Goal: Communication & Community: Answer question/provide support

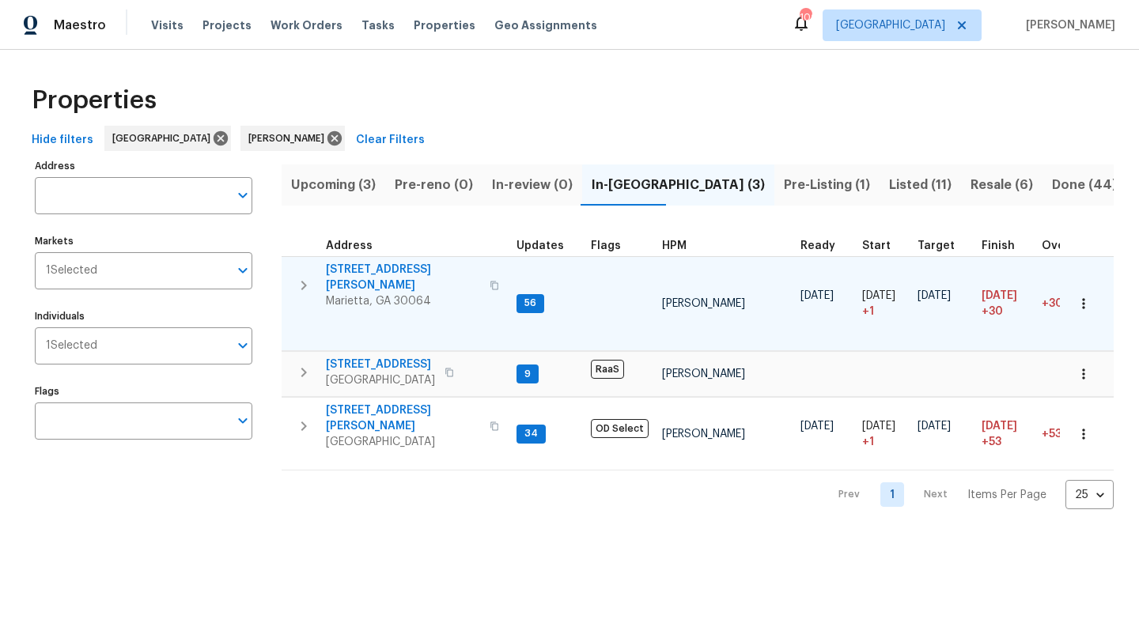
click at [364, 267] on span "3526 W Hampton Dr NW" at bounding box center [403, 278] width 154 height 32
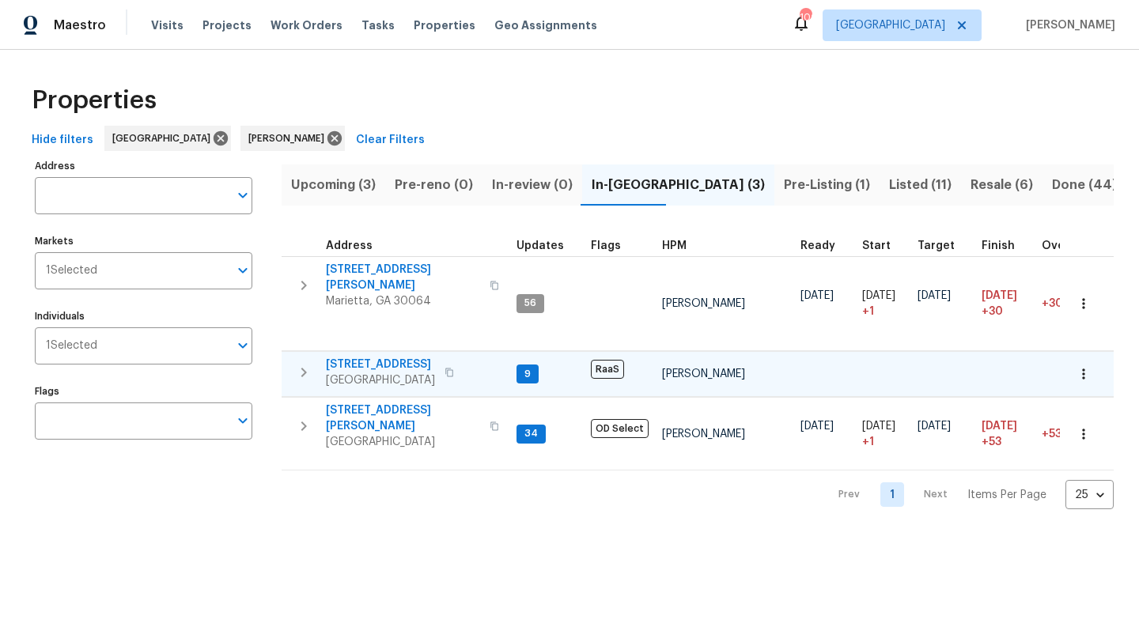
click at [359, 357] on span "5160 Legendary Ln" at bounding box center [380, 365] width 109 height 16
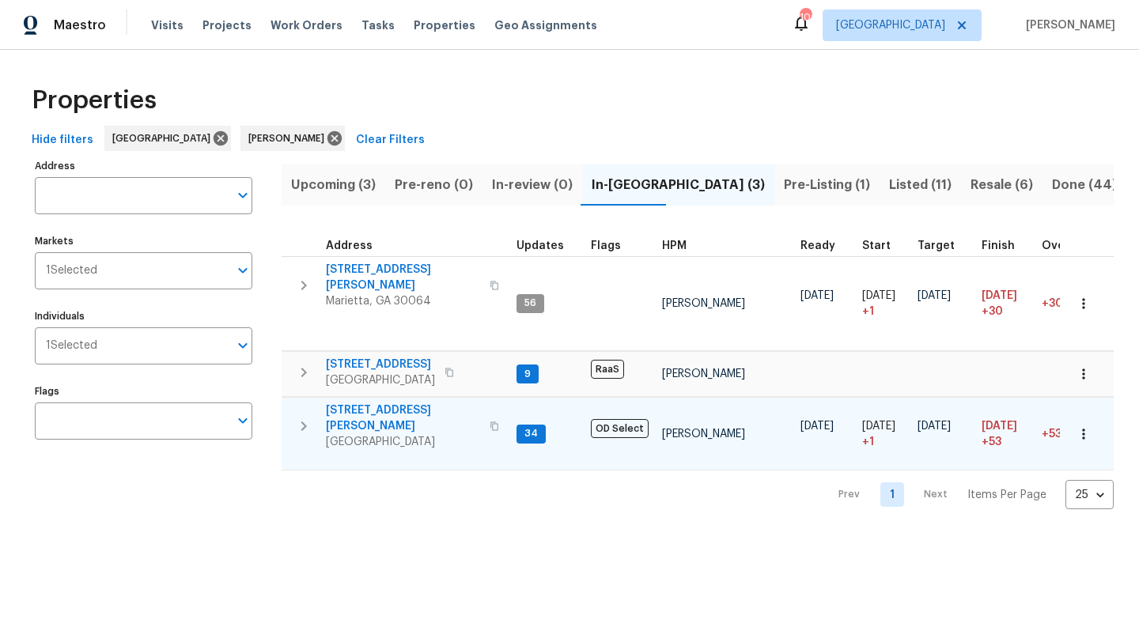
click at [387, 402] on span "[STREET_ADDRESS][PERSON_NAME]" at bounding box center [403, 418] width 154 height 32
click at [367, 402] on span "[STREET_ADDRESS][PERSON_NAME]" at bounding box center [403, 418] width 154 height 32
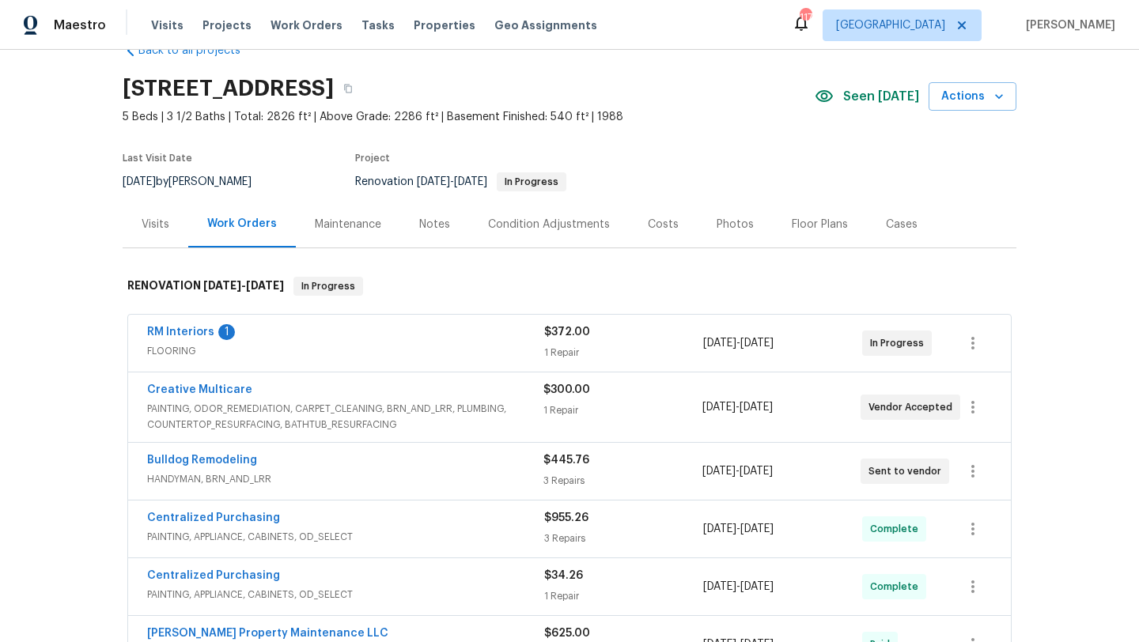
scroll to position [47, 0]
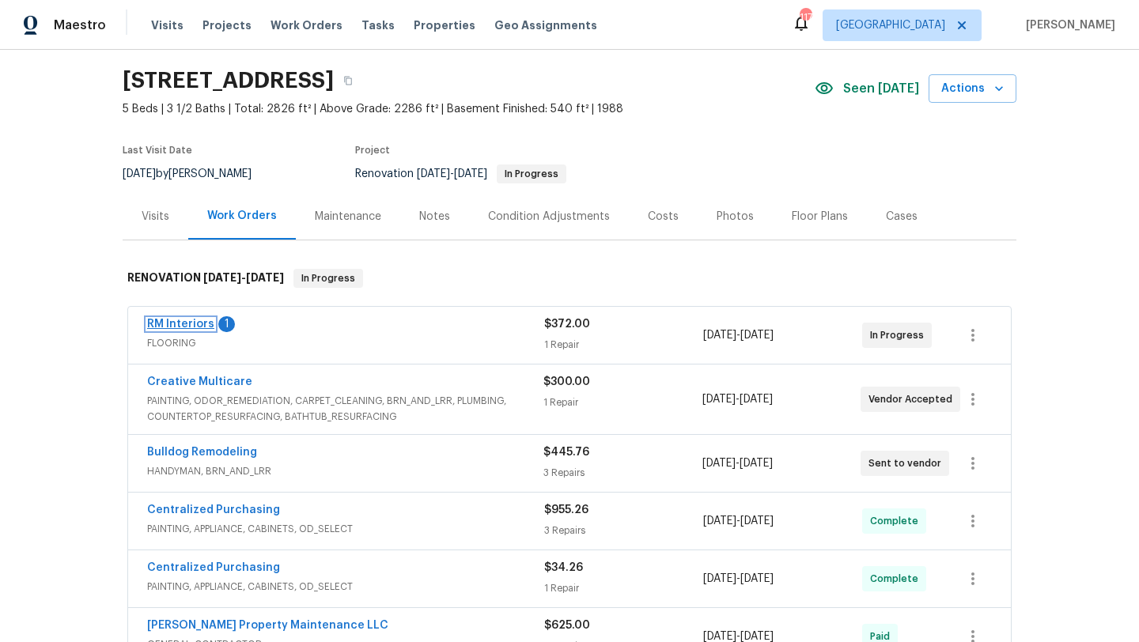
click at [202, 327] on link "RM Interiors" at bounding box center [180, 324] width 67 height 11
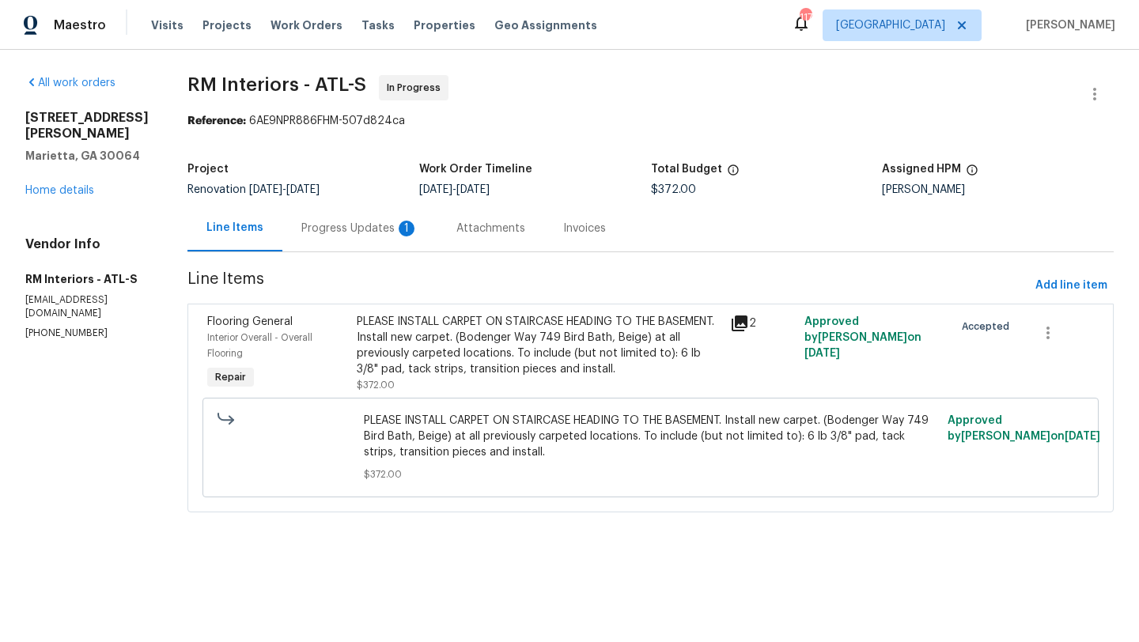
click at [361, 231] on div "Progress Updates 1" at bounding box center [359, 229] width 117 height 16
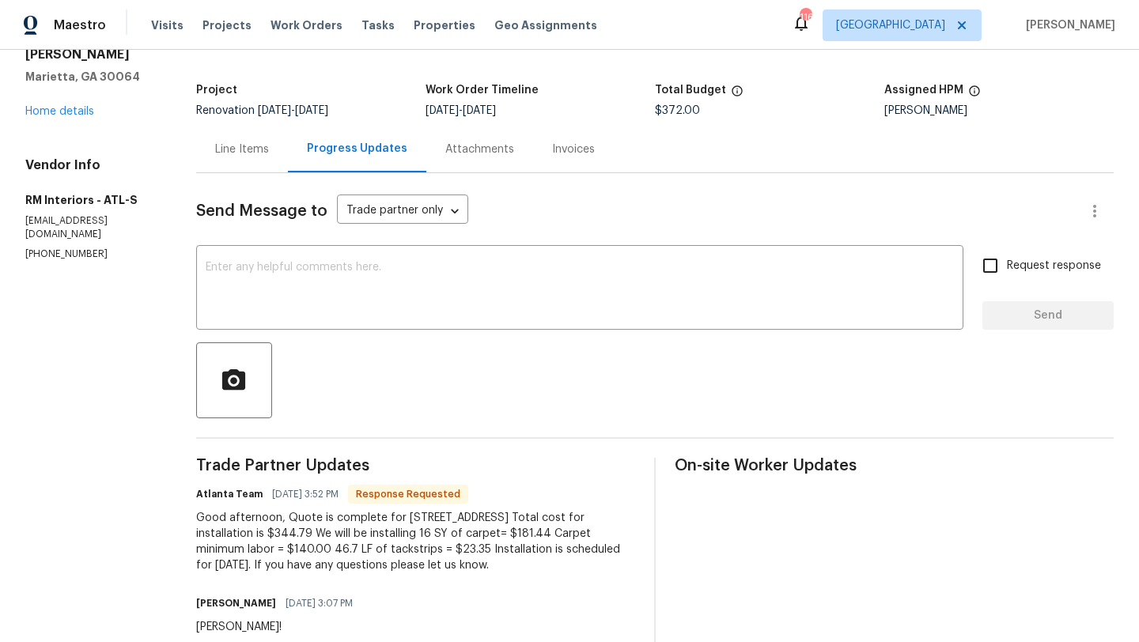
scroll to position [84, 0]
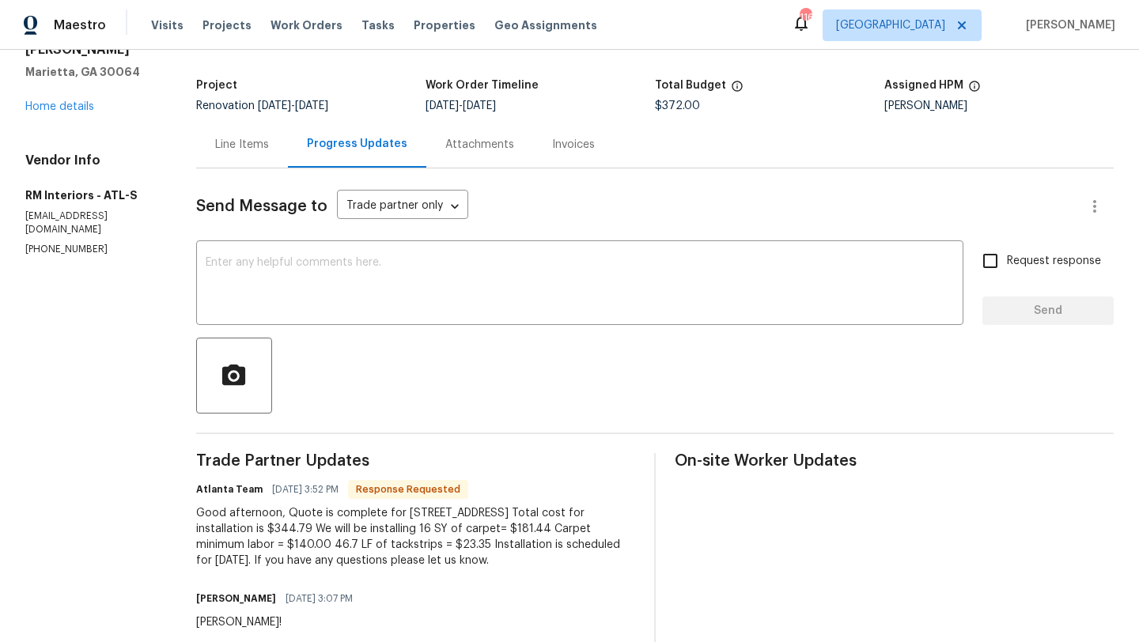
drag, startPoint x: 430, startPoint y: 565, endPoint x: 270, endPoint y: 518, distance: 167.4
click at [270, 518] on div "Good afternoon, Quote is complete for 3526 West Hampton Dr. Total cost for inst…" at bounding box center [415, 536] width 439 height 63
click at [196, 514] on div "Good afternoon, Quote is complete for 3526 West Hampton Dr. Total cost for inst…" at bounding box center [415, 536] width 439 height 63
drag, startPoint x: 196, startPoint y: 514, endPoint x: 419, endPoint y: 565, distance: 228.6
click at [419, 565] on div "Good afternoon, Quote is complete for 3526 West Hampton Dr. Total cost for inst…" at bounding box center [415, 536] width 439 height 63
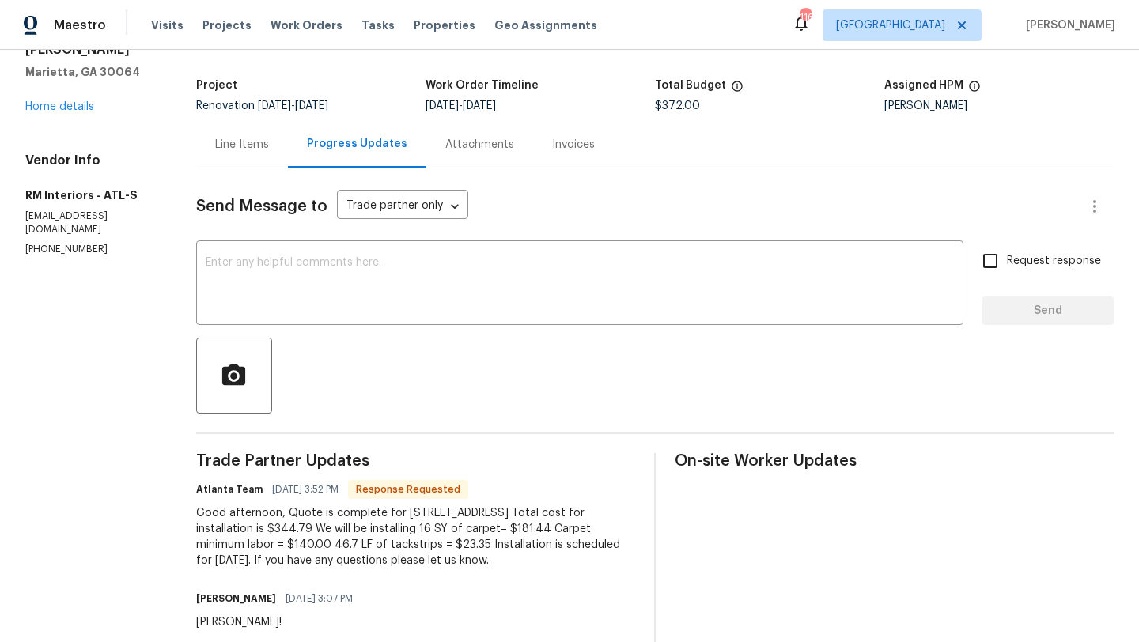
click at [465, 552] on div "Good afternoon, Quote is complete for 3526 West Hampton Dr. Total cost for inst…" at bounding box center [415, 536] width 439 height 63
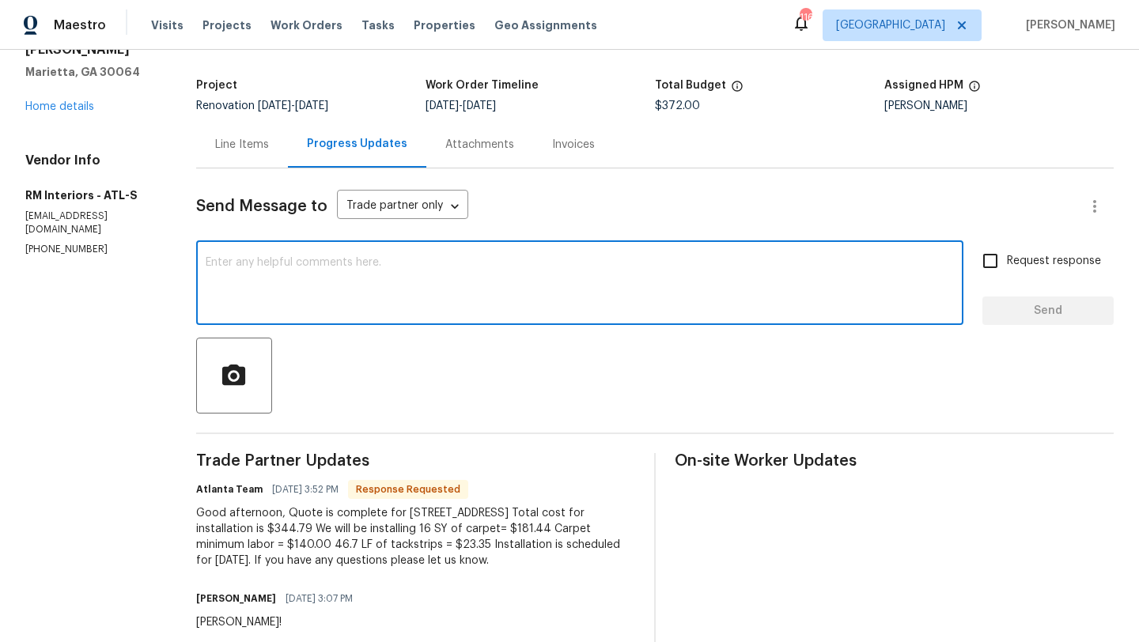
click at [319, 289] on textarea at bounding box center [580, 284] width 748 height 55
drag, startPoint x: 532, startPoint y: 266, endPoint x: 458, endPoint y: 263, distance: 74.4
click at [458, 263] on textarea "thank you, please proceed to complet tomorrow. thank you." at bounding box center [580, 284] width 748 height 55
click at [402, 270] on textarea "thank you, please proceed to complet tomorrow." at bounding box center [580, 284] width 748 height 55
click at [406, 261] on textarea "thank you, please proceed to complet tomorrow." at bounding box center [580, 284] width 748 height 55
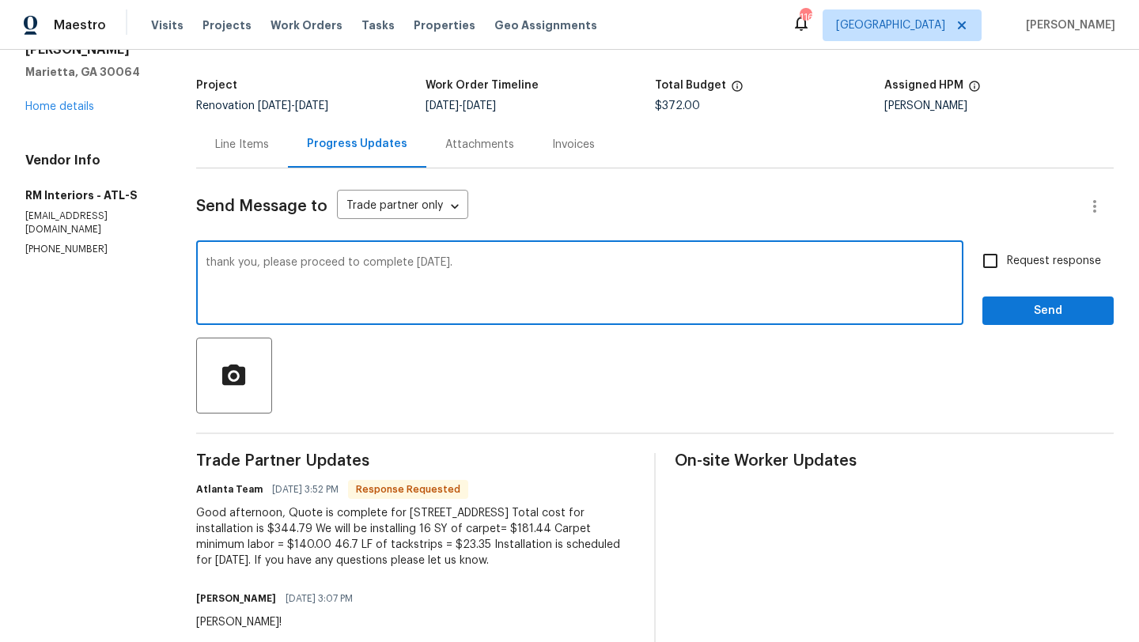
drag, startPoint x: 256, startPoint y: 264, endPoint x: 198, endPoint y: 259, distance: 58.8
click at [198, 259] on div "thank you, please proceed to complete tomorrow. x ​" at bounding box center [579, 284] width 767 height 81
type textarea "Ty, please proceed to complete tomorrow."
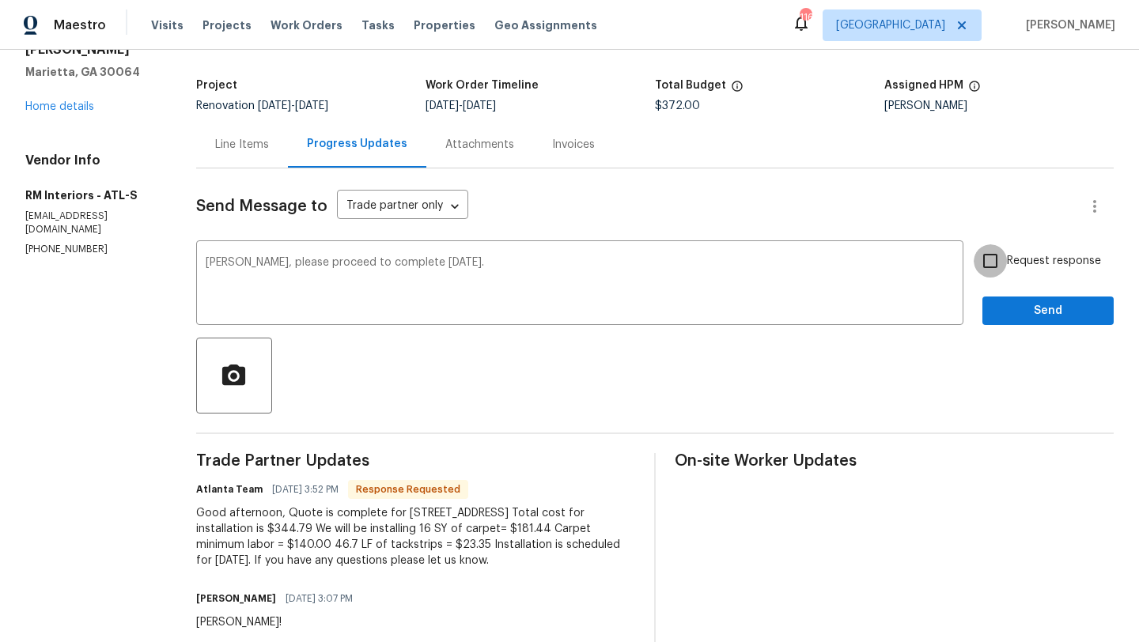
click at [995, 263] on input "Request response" at bounding box center [989, 260] width 33 height 33
checkbox input "true"
click at [1044, 306] on span "Send" at bounding box center [1048, 311] width 106 height 20
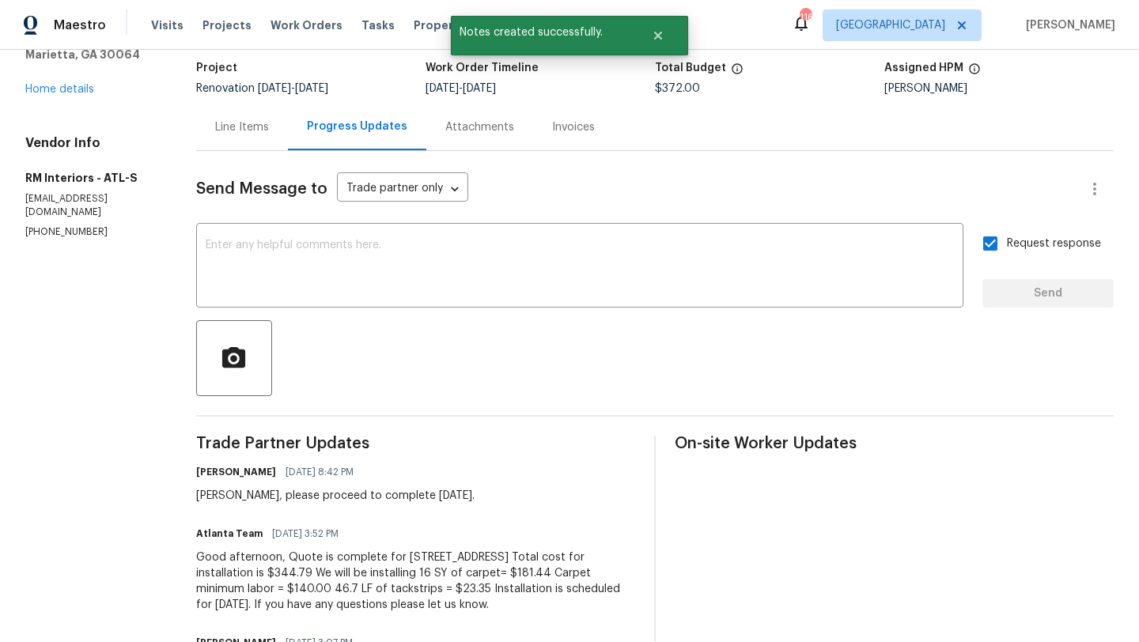
scroll to position [210, 0]
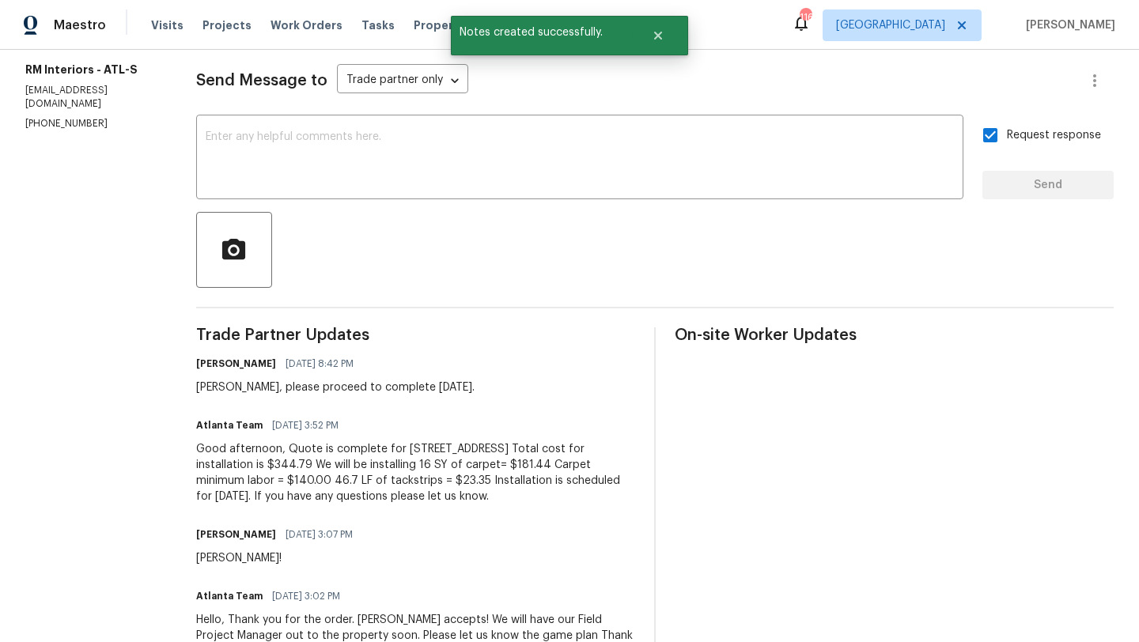
drag, startPoint x: 428, startPoint y: 501, endPoint x: 195, endPoint y: 447, distance: 239.4
click at [195, 447] on div "All work orders 3526 W Hampton Dr NW Marietta, GA 30064 Home details Vendor Inf…" at bounding box center [569, 271] width 1139 height 863
copy div "Good afternoon, Quote is complete for 3526 West Hampton Dr. Total cost for inst…"
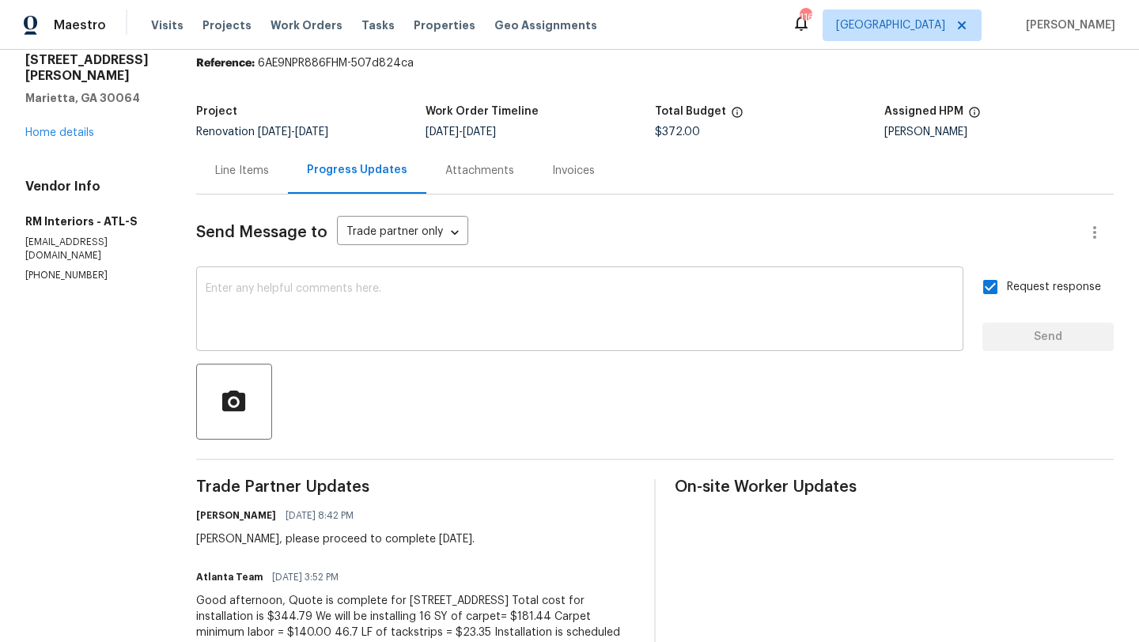
scroll to position [0, 0]
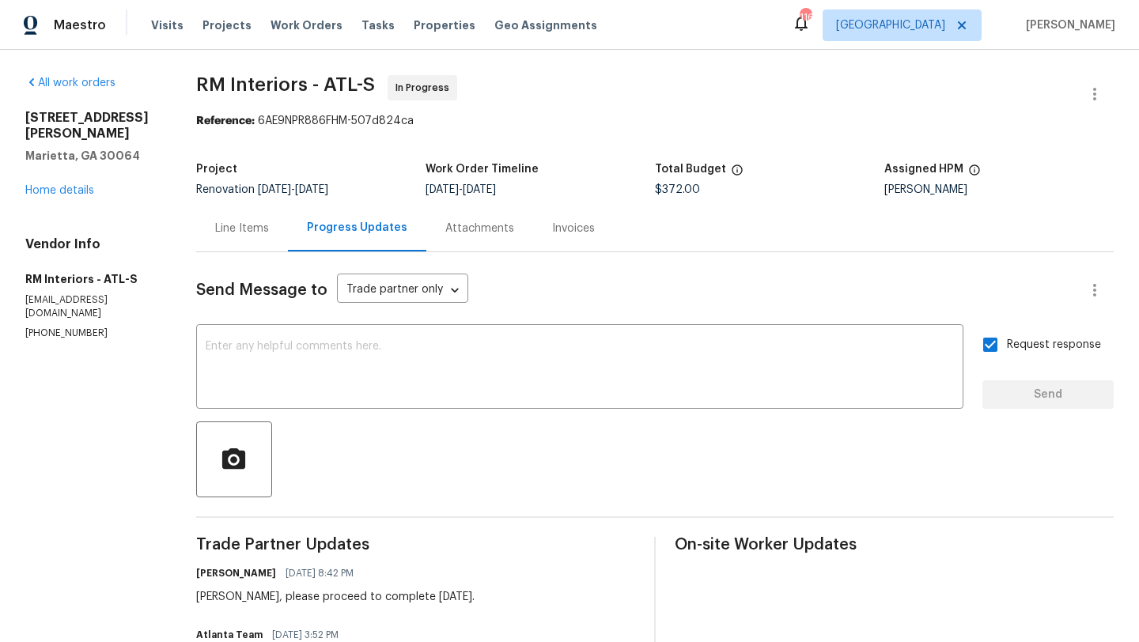
click at [241, 217] on div "Line Items" at bounding box center [242, 228] width 92 height 47
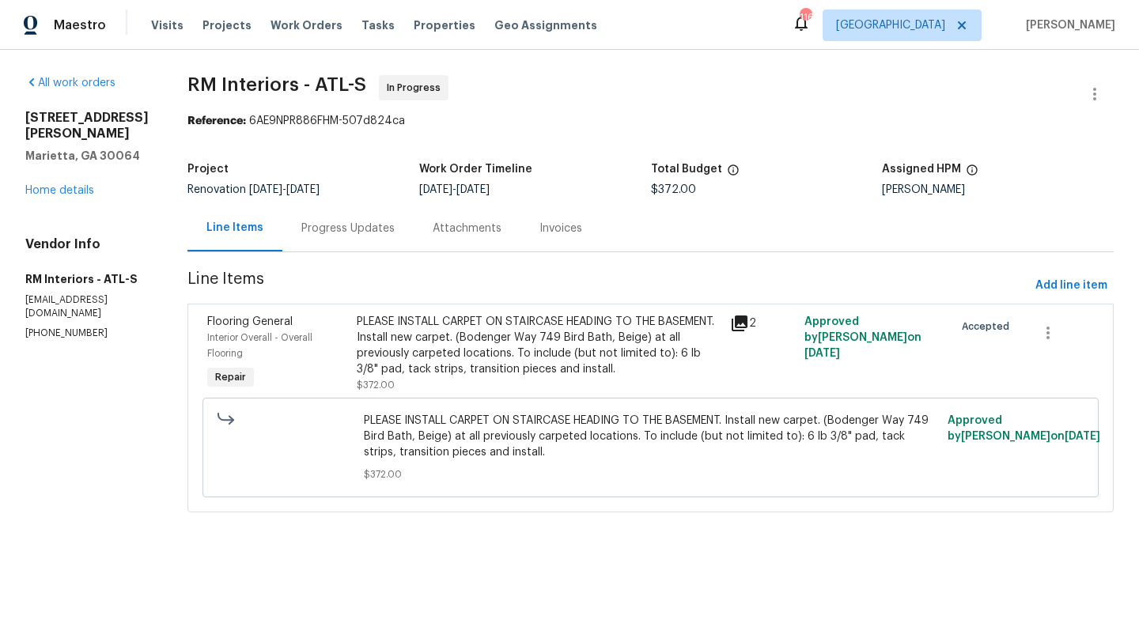
click at [236, 322] on span "Flooring General" at bounding box center [249, 321] width 85 height 11
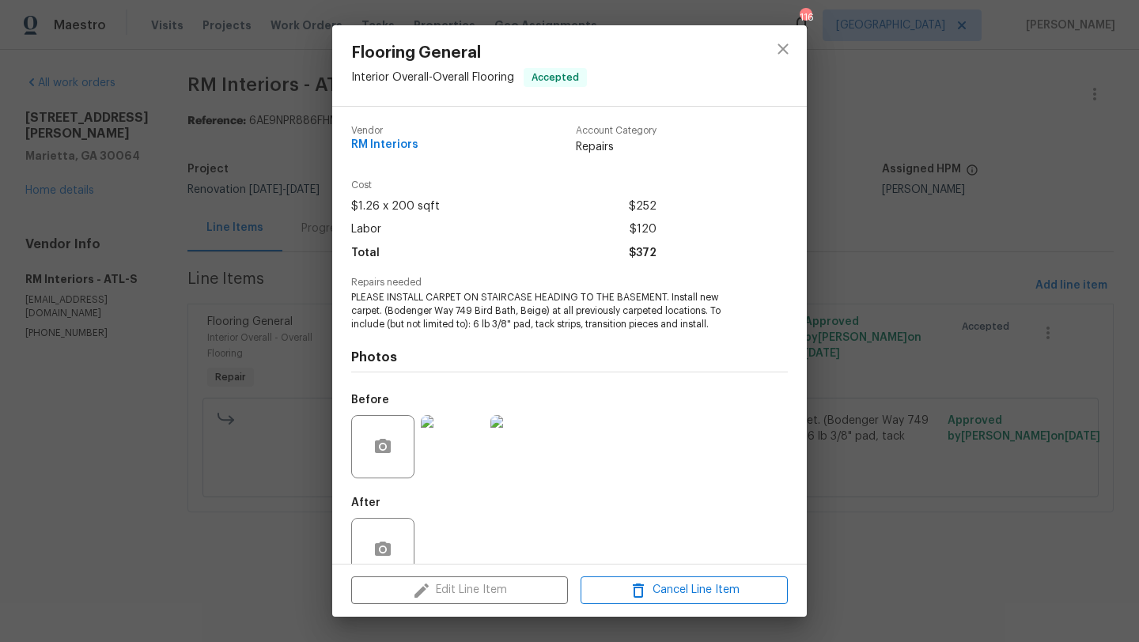
scroll to position [34, 0]
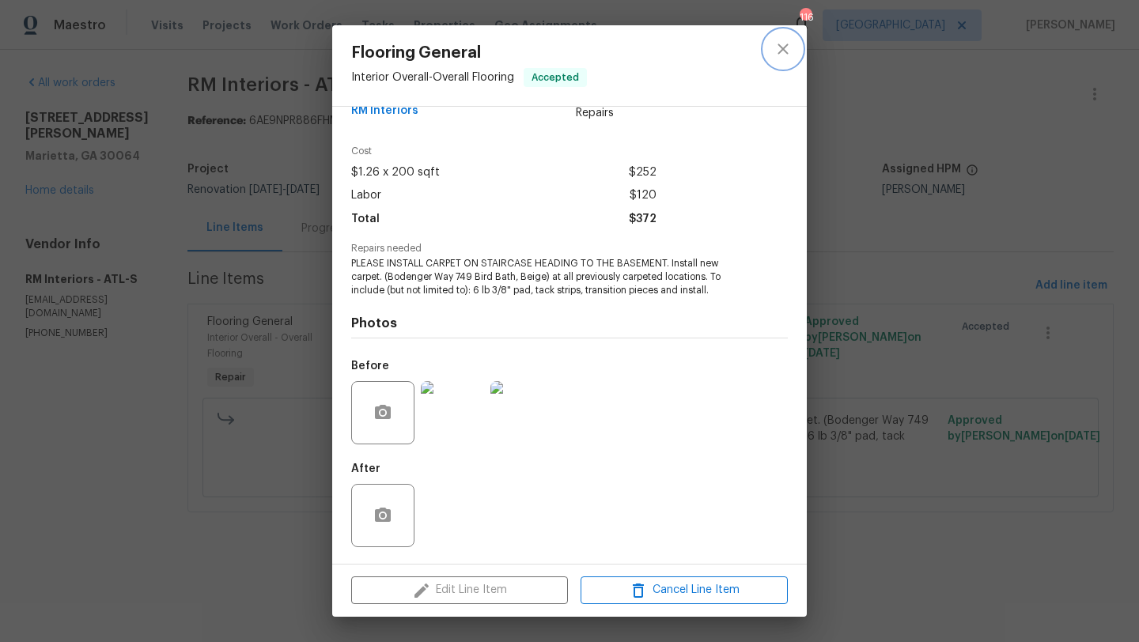
click at [779, 47] on icon "close" at bounding box center [782, 49] width 19 height 19
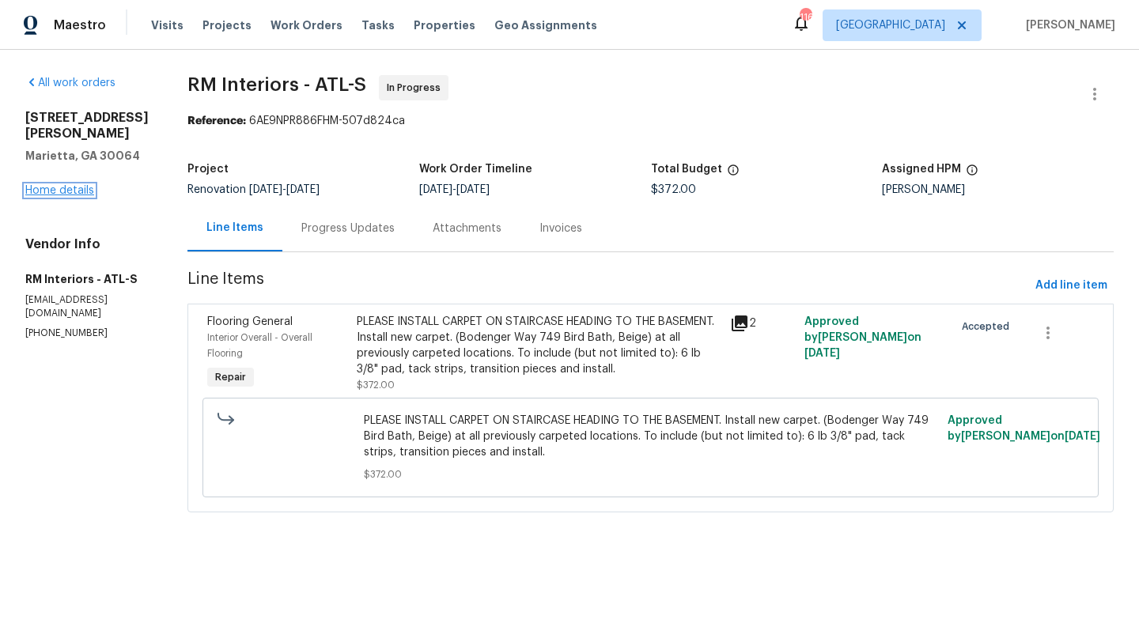
click at [87, 192] on link "Home details" at bounding box center [59, 190] width 69 height 11
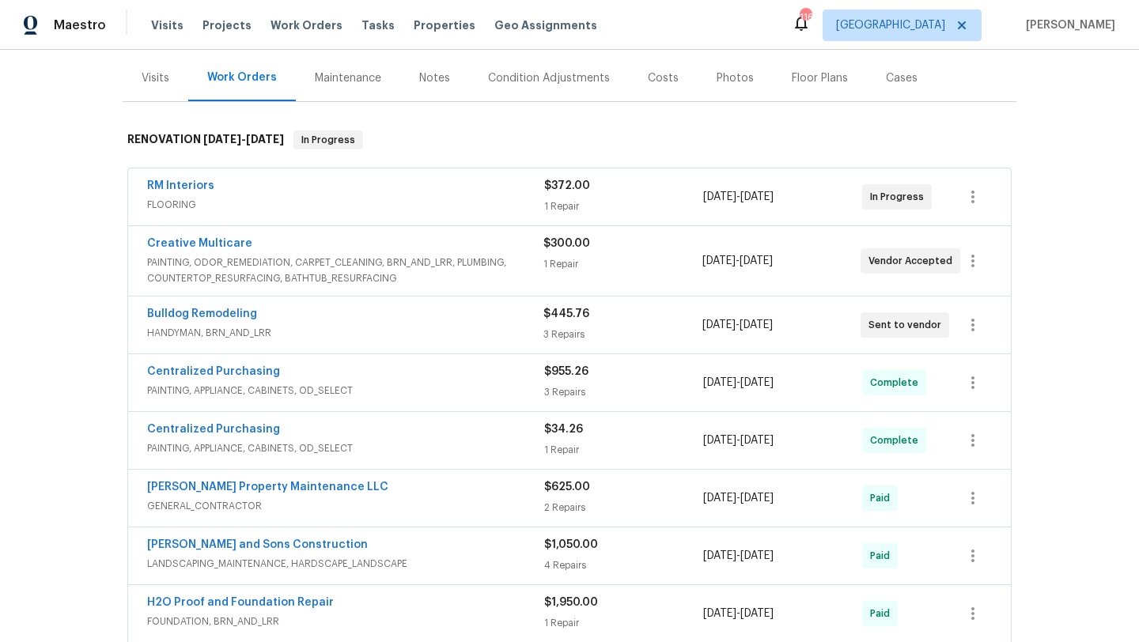
scroll to position [178, 0]
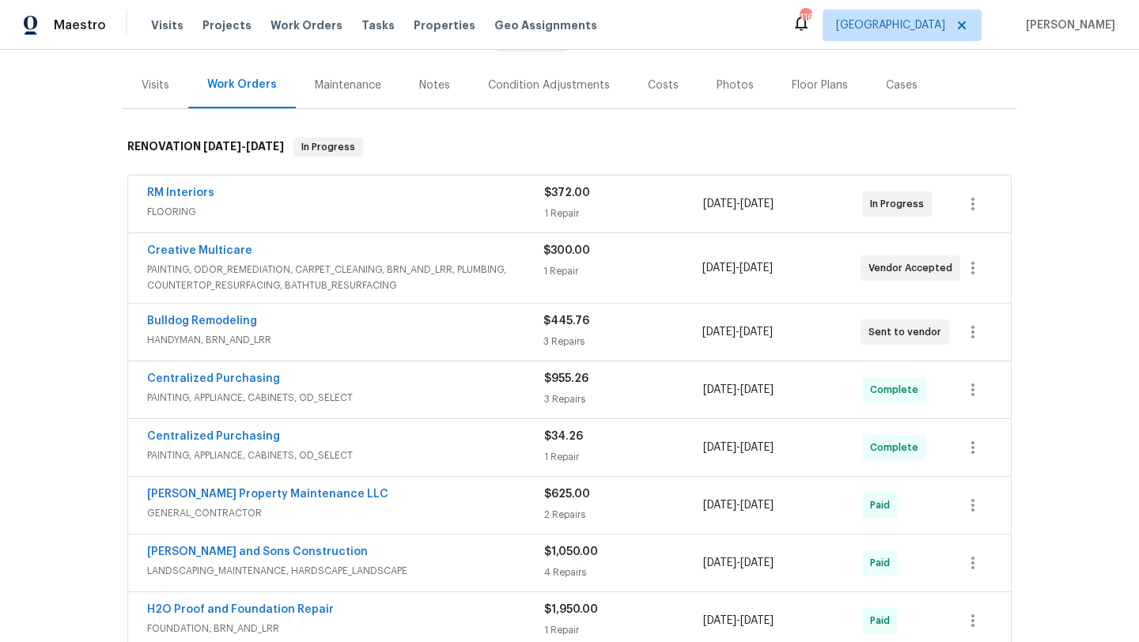
click at [666, 85] on div "Costs" at bounding box center [663, 85] width 31 height 16
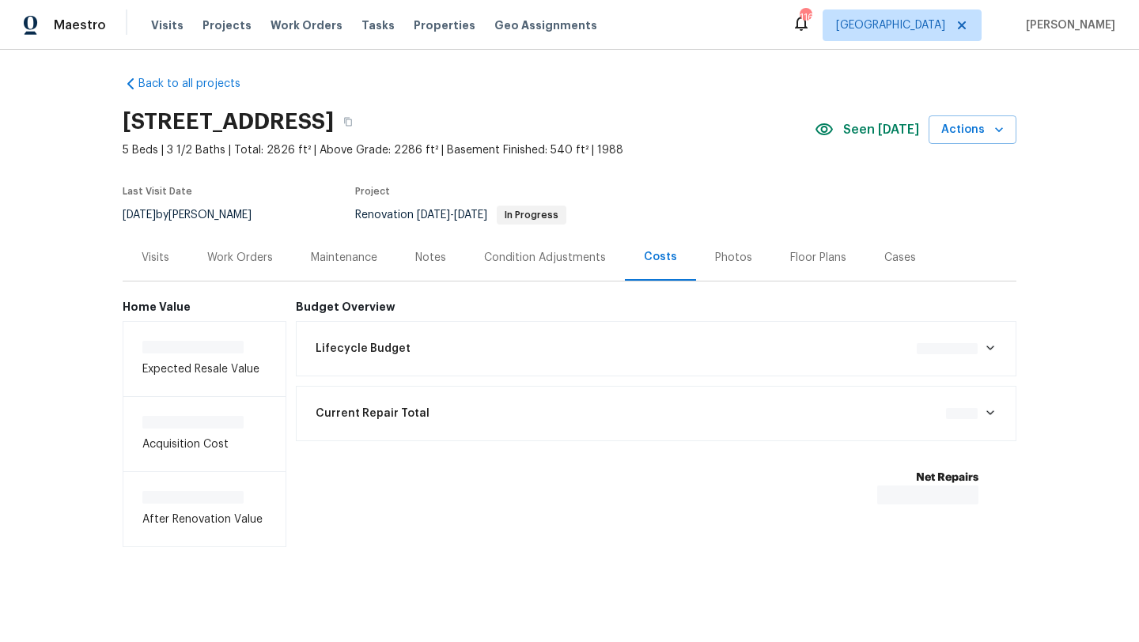
scroll to position [9, 0]
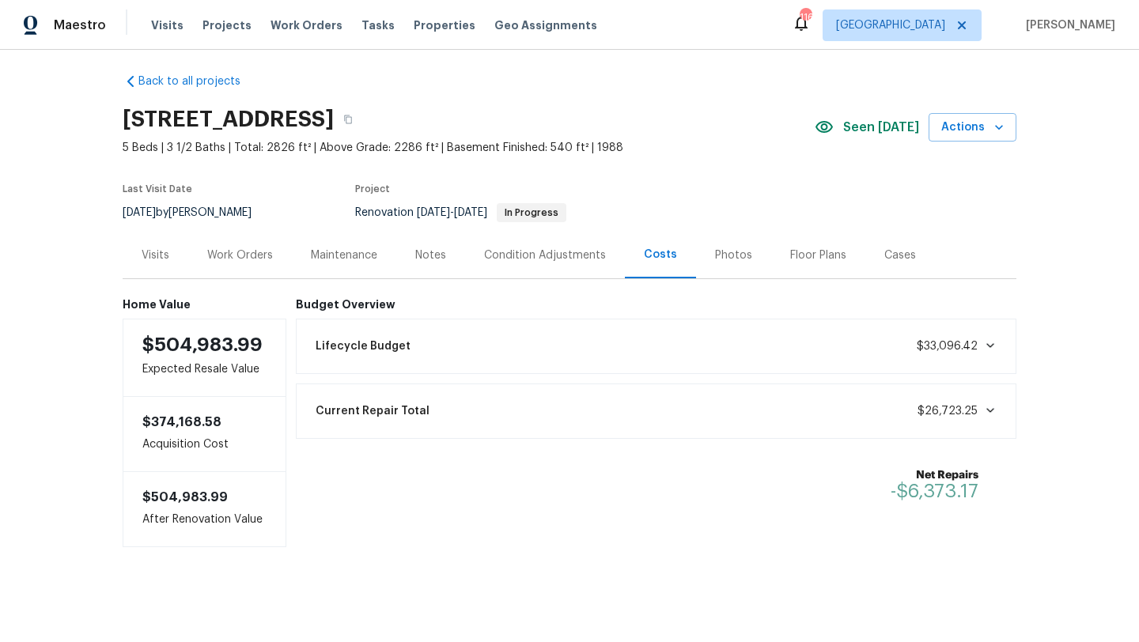
click at [252, 259] on div "Work Orders" at bounding box center [240, 255] width 66 height 16
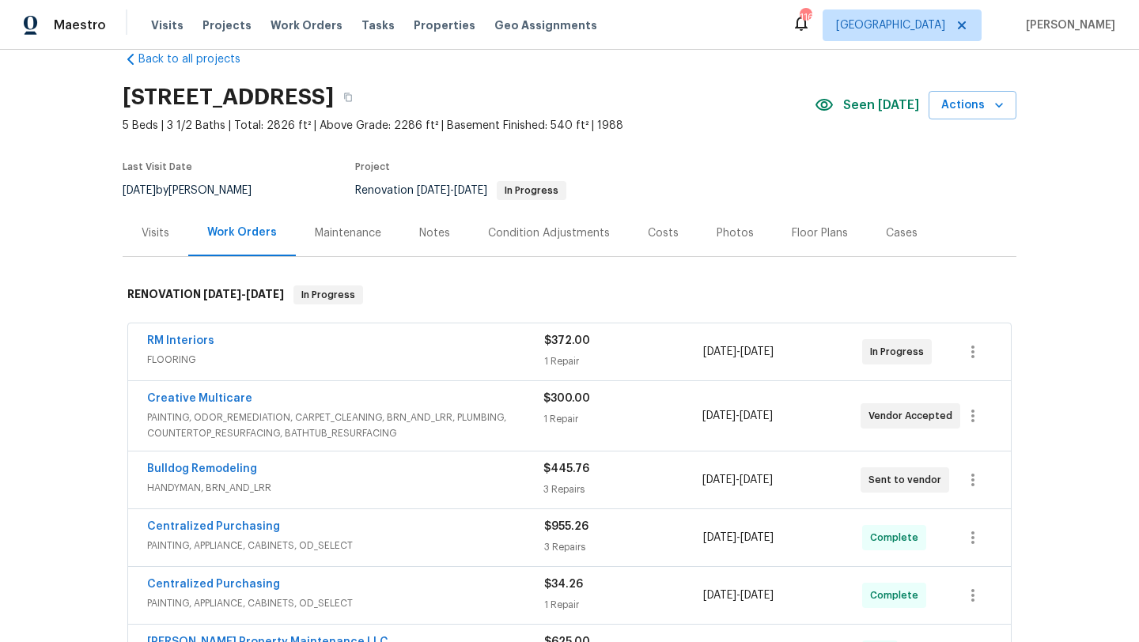
scroll to position [4, 0]
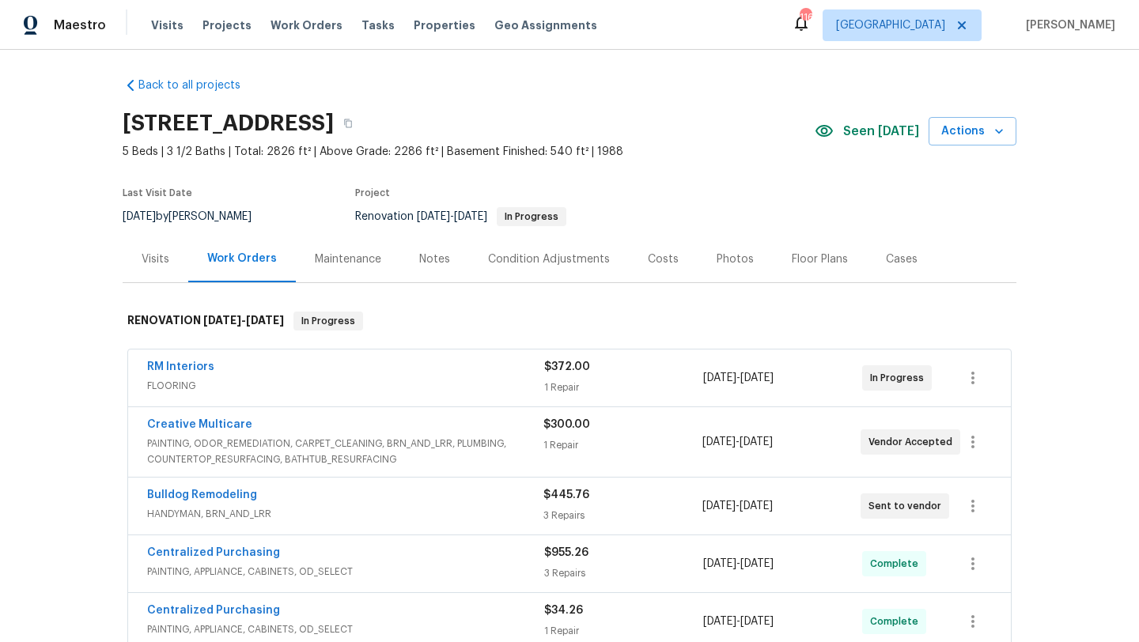
click at [433, 269] on div "Notes" at bounding box center [434, 259] width 69 height 47
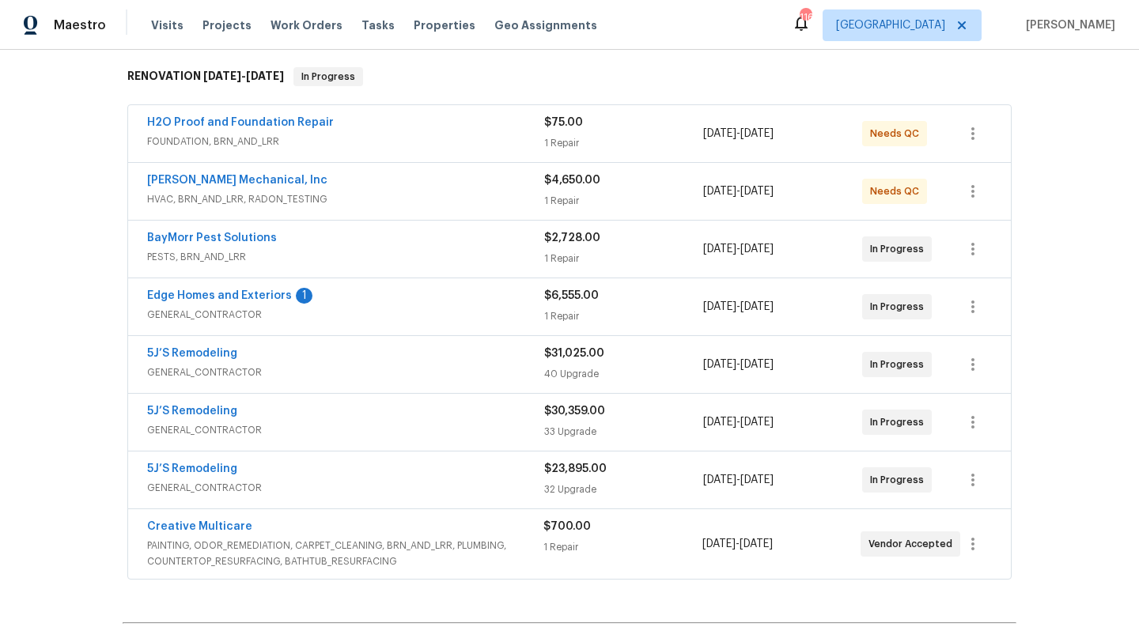
scroll to position [247, 0]
click at [263, 301] on link "Edge Homes and Exteriors" at bounding box center [219, 296] width 145 height 11
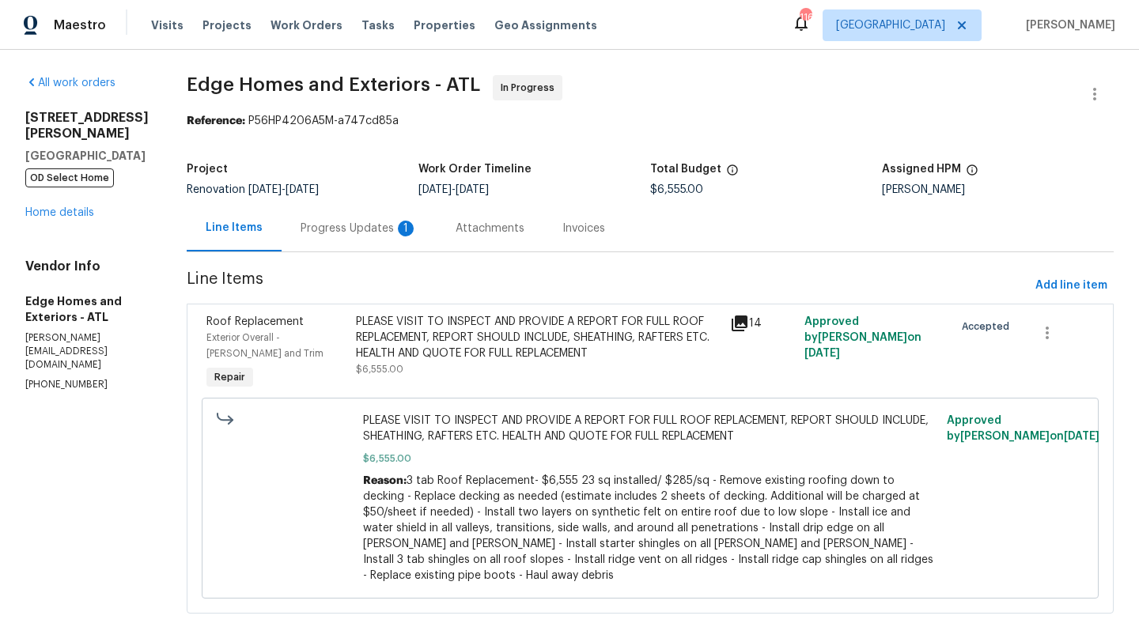
click at [330, 240] on div "Progress Updates 1" at bounding box center [358, 228] width 155 height 47
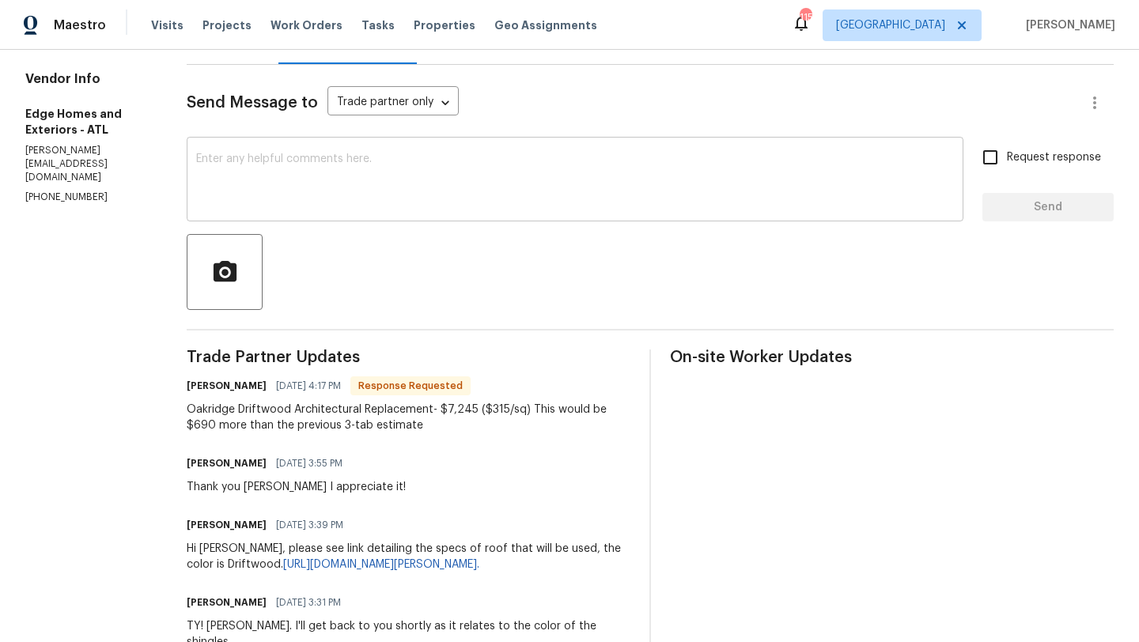
scroll to position [192, 0]
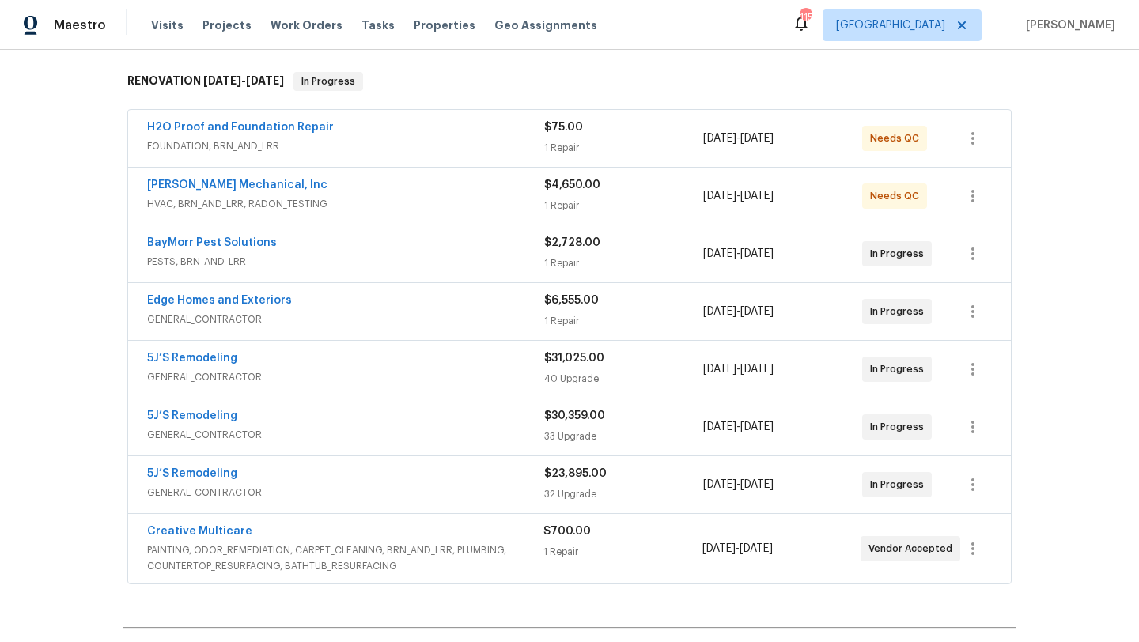
scroll to position [257, 0]
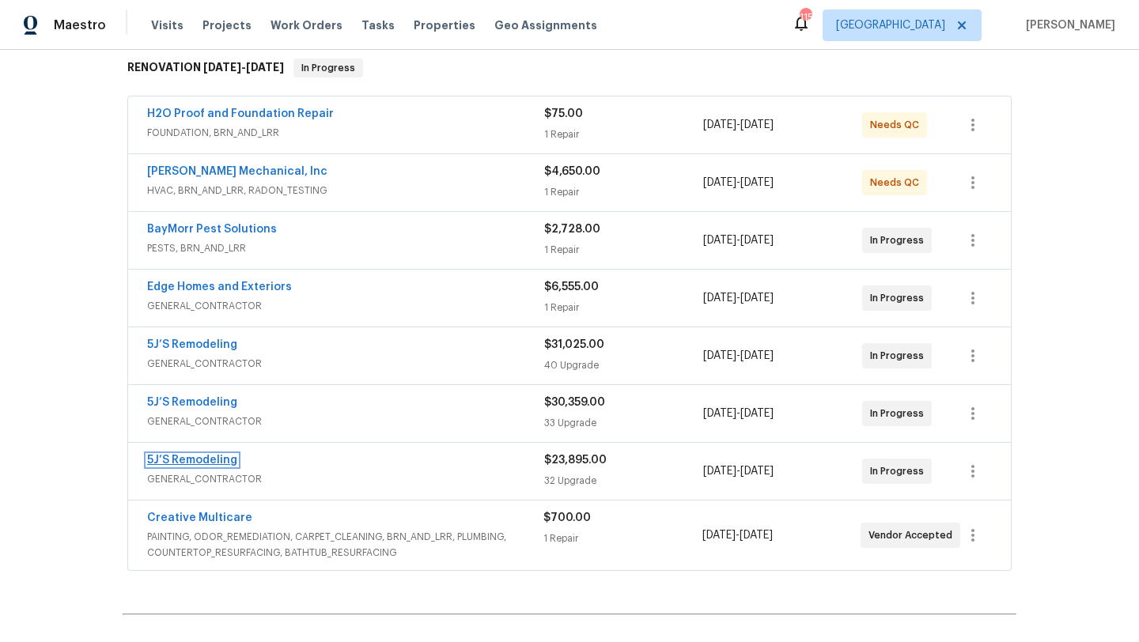
click at [179, 465] on link "5J’S Remodeling" at bounding box center [192, 460] width 90 height 11
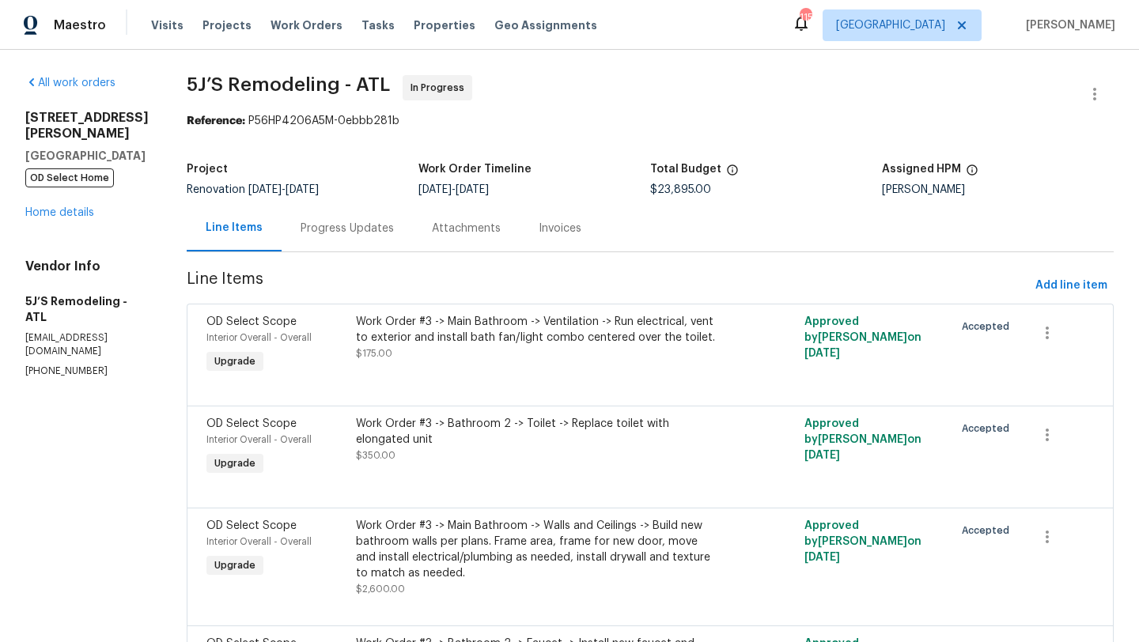
click at [363, 219] on div "Progress Updates" at bounding box center [346, 228] width 131 height 47
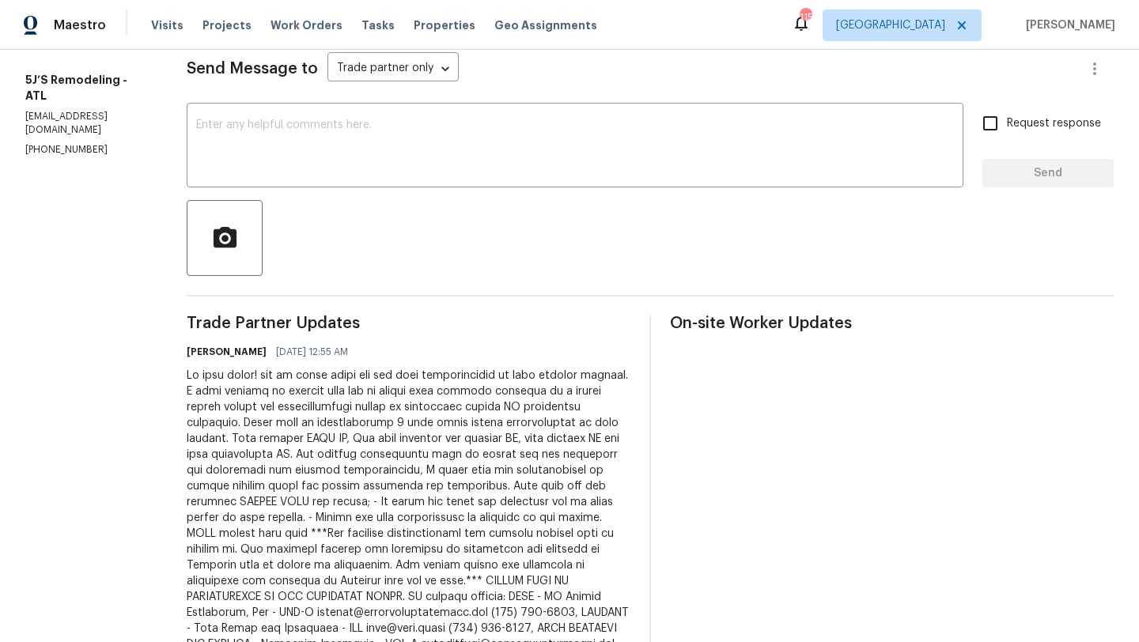
scroll to position [220, 0]
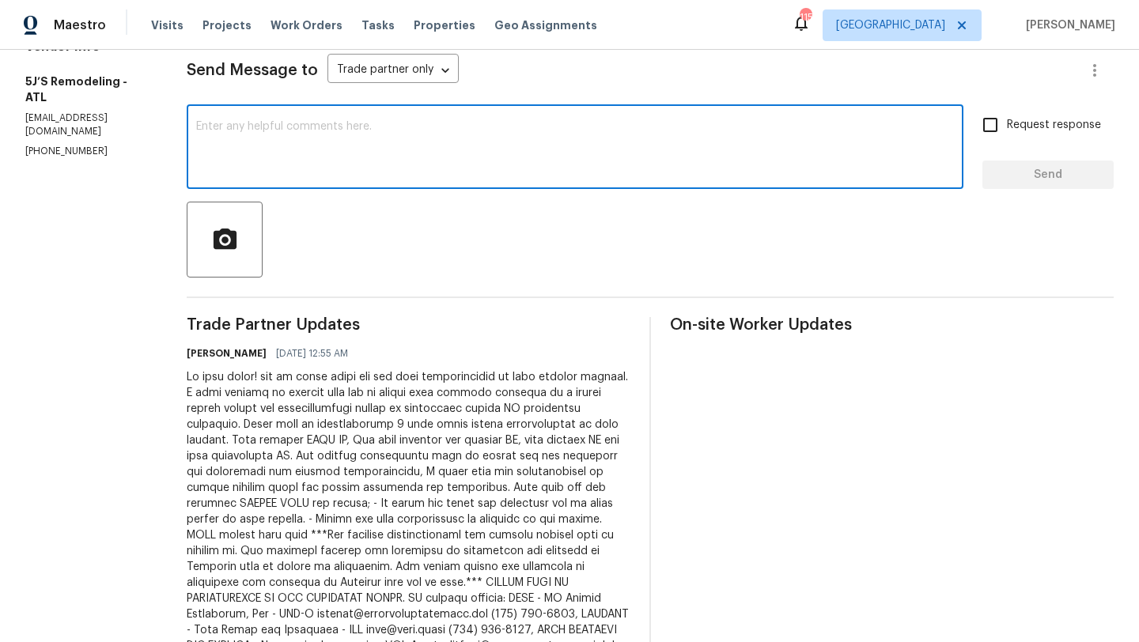
click at [418, 157] on textarea at bounding box center [574, 148] width 757 height 55
drag, startPoint x: 440, startPoint y: 127, endPoint x: 274, endPoint y: 125, distance: 166.1
click at [274, 125] on textarea "Hi please give confirmation and acknologment of the" at bounding box center [574, 148] width 757 height 55
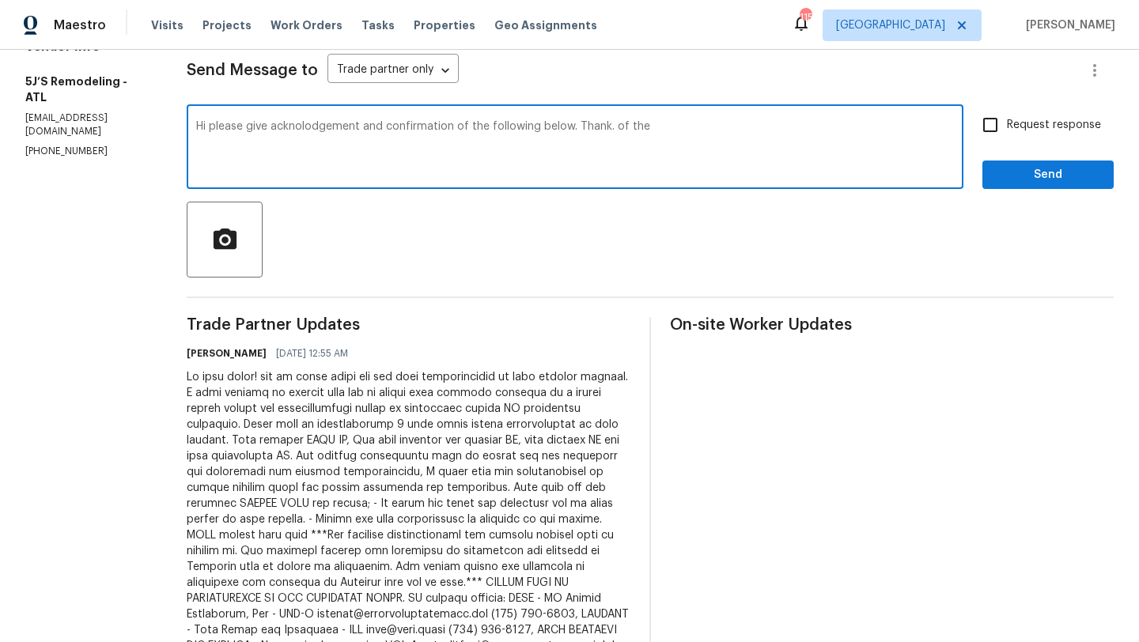
click at [651, 134] on textarea "Hi please give acknolodgement and confirmation of the following below. Thank. o…" at bounding box center [574, 148] width 757 height 55
click at [213, 128] on textarea "Hi please give acknolodgement and confirmation of the following below. Thank yo…" at bounding box center [574, 148] width 757 height 55
click at [229, 127] on textarea "Hi GN, please give acknolodgement and confirmation of the following below. Than…" at bounding box center [574, 148] width 757 height 55
click at [334, 125] on textarea "Hi GN, please give acknolodgement and confirmation of the following below. Than…" at bounding box center [574, 148] width 757 height 55
click at [319, 131] on textarea "Hi GN, please give acknolodgement and confirmation of the following below. Than…" at bounding box center [574, 148] width 757 height 55
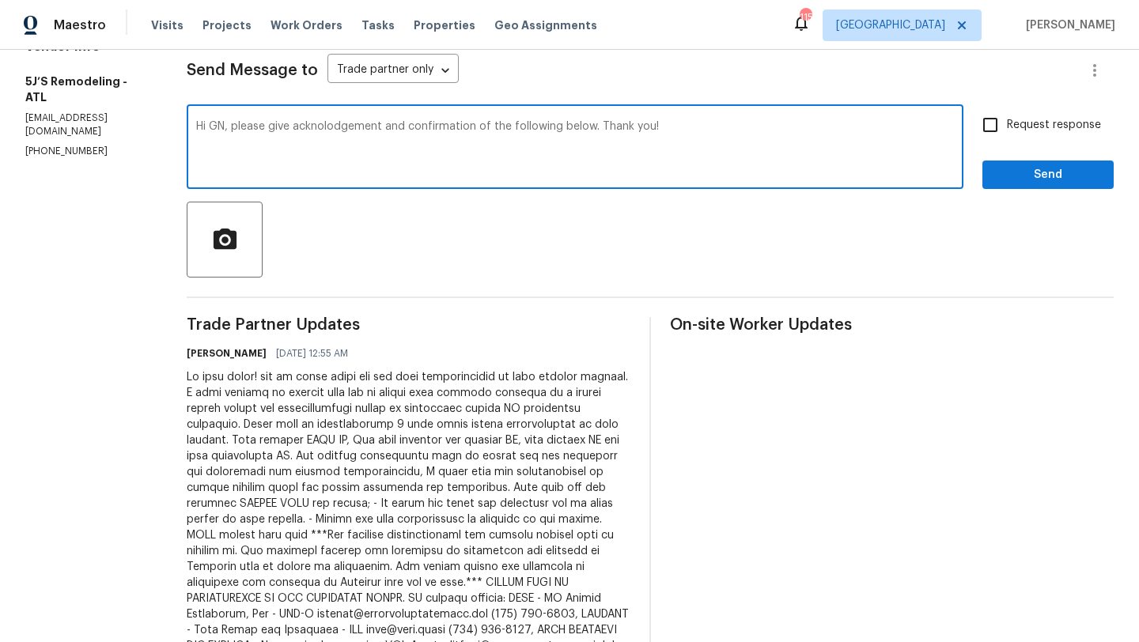
click at [383, 124] on textarea "Hi GN, please give acknolodgement and confirmation of the following below. Than…" at bounding box center [574, 148] width 757 height 55
click at [329, 130] on textarea "Hi GN, please give acknolodgement and confirmation of the following below. Than…" at bounding box center [574, 148] width 757 height 55
click at [328, 130] on textarea "Hi GN, please give acknolodgement and confirmation of the following below. Than…" at bounding box center [574, 148] width 757 height 55
click at [327, 129] on textarea "Hi GN, please give acknolodgement and confirmation of the following below. Than…" at bounding box center [574, 148] width 757 height 55
click at [427, 127] on textarea "Hi GN, please give acknogement lodgement and confirmation of the following belo…" at bounding box center [574, 148] width 757 height 55
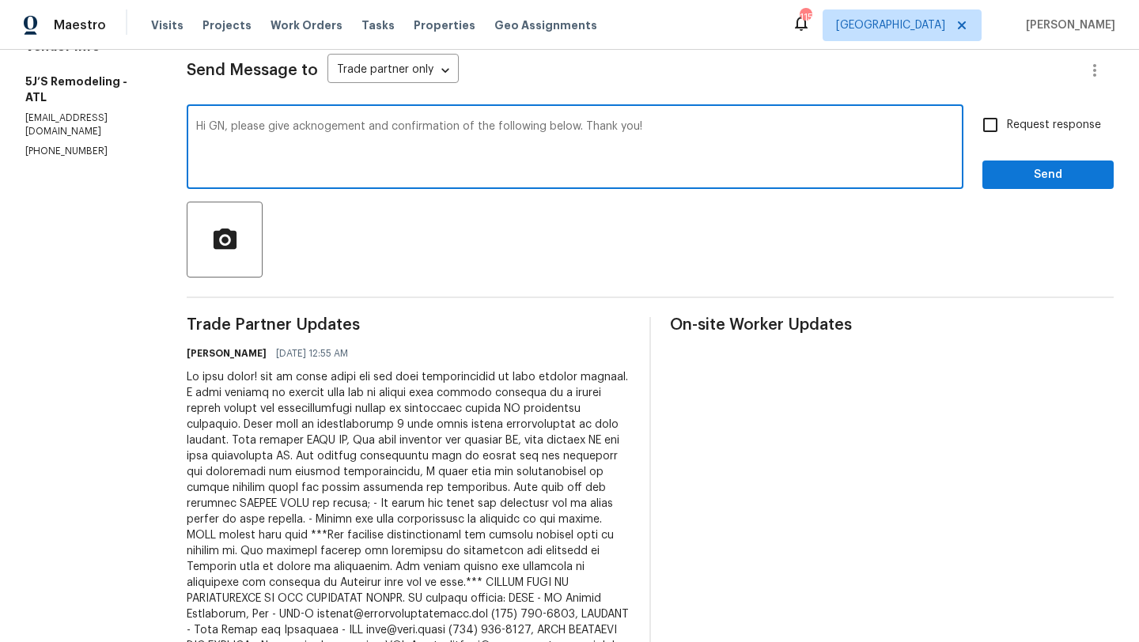
click at [425, 153] on textarea "Hi GN, please give acknogement and confirmation of the following below. Thank y…" at bounding box center [574, 148] width 757 height 55
click at [371, 135] on textarea "Hi GN, please give acknogement and confirmation of the following below. Thank y…" at bounding box center [574, 148] width 757 height 55
click at [353, 130] on textarea "Hi GN, please give acknogement and confirmation of the following below. Thank y…" at bounding box center [574, 148] width 757 height 55
drag, startPoint x: 369, startPoint y: 127, endPoint x: 236, endPoint y: 125, distance: 133.6
click at [236, 125] on textarea "Hi GN, please give acknogement and confirmation of the following below. Thank y…" at bounding box center [574, 148] width 757 height 55
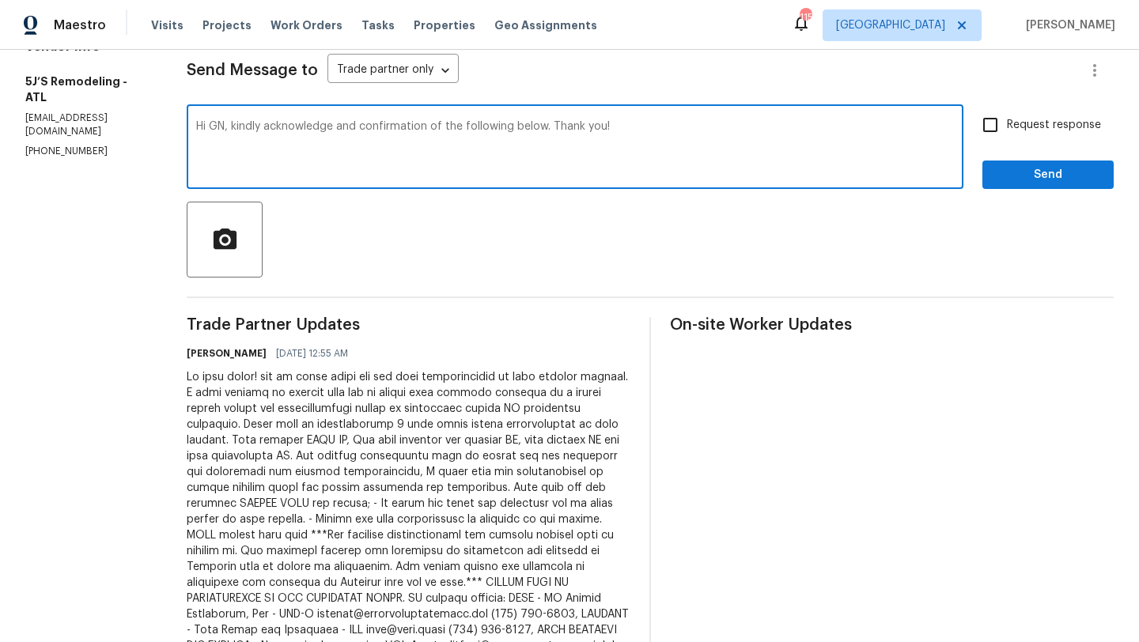
click at [432, 130] on textarea "Hi GN, kindly acknowledge and confirmation of the following below. Thank you!" at bounding box center [574, 148] width 757 height 55
click at [436, 130] on textarea "Hi GN, kindly acknowledge and confirm of the following below. Thank you!" at bounding box center [574, 148] width 757 height 55
click at [225, 129] on textarea "Hi GN, kindly acknowledge and confirm following request below below. Thank you!" at bounding box center [574, 148] width 757 height 55
click at [604, 128] on textarea "Hi good night, kindly acknowledge and confirm following request below below. Th…" at bounding box center [574, 148] width 757 height 55
click at [446, 127] on textarea "Hi good night, kindly acknowledge and confirm following request below at the so…" at bounding box center [574, 148] width 757 height 55
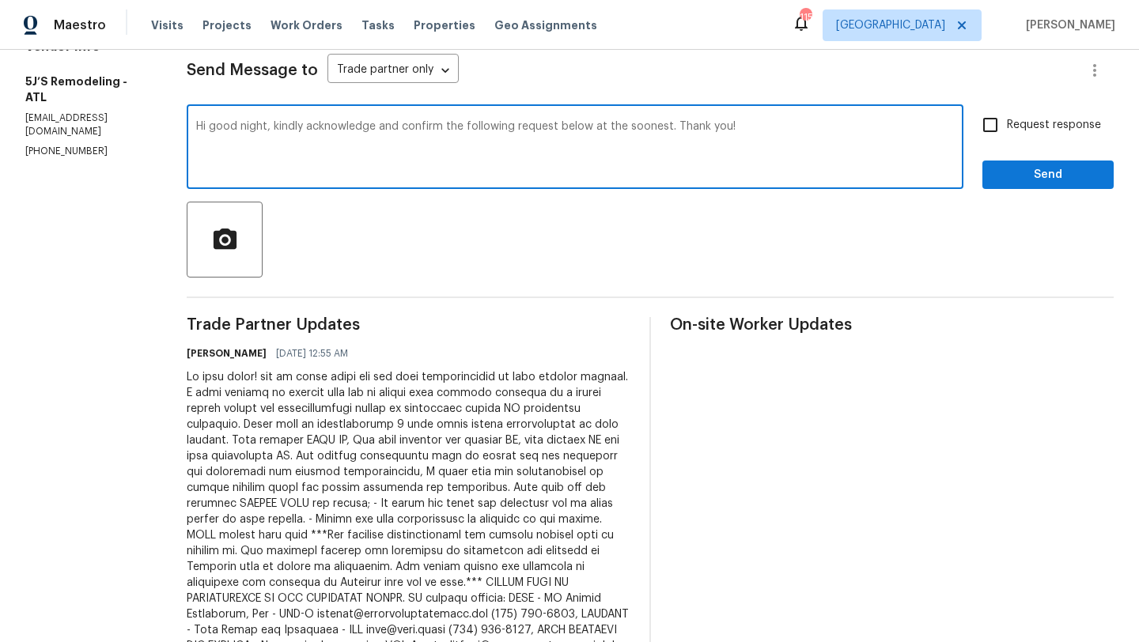
click at [555, 127] on textarea "Hi good night, kindly acknowledge and confirm the following request below at th…" at bounding box center [574, 148] width 757 height 55
type textarea "Hi good night, kindly acknowledge and confirm the following requests detailed b…"
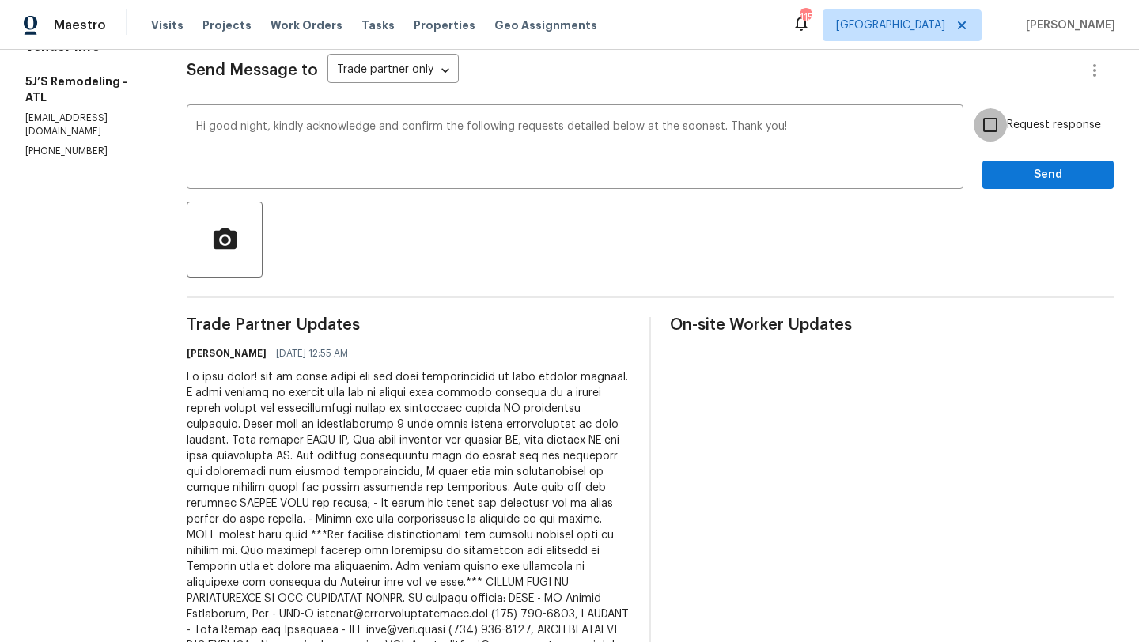
click at [995, 127] on input "Request response" at bounding box center [989, 124] width 33 height 33
checkbox input "true"
click at [1014, 170] on span "Send" at bounding box center [1048, 175] width 106 height 20
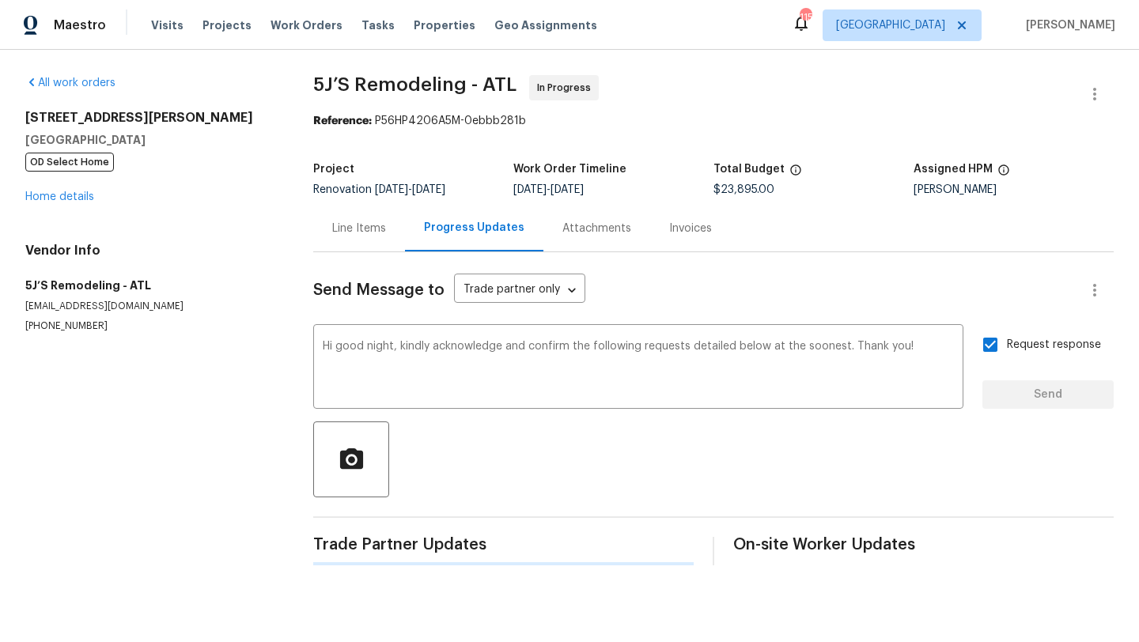
scroll to position [0, 0]
